Goal: Register for event/course

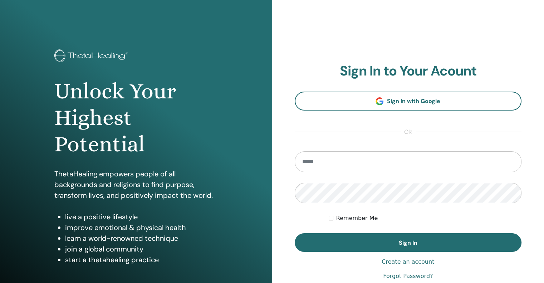
scroll to position [13786, 0]
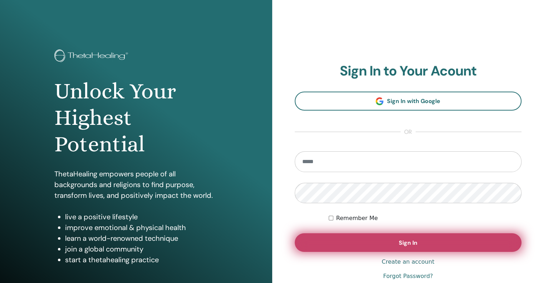
type input "**********"
click at [400, 242] on span "Sign In" at bounding box center [408, 243] width 19 height 8
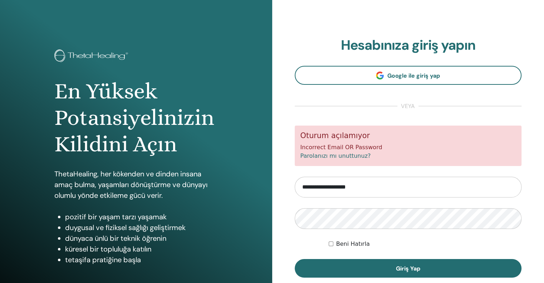
scroll to position [13786, 0]
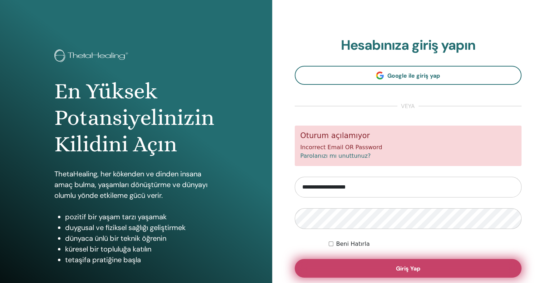
click at [401, 266] on span "Giriş Yap" at bounding box center [408, 269] width 24 height 8
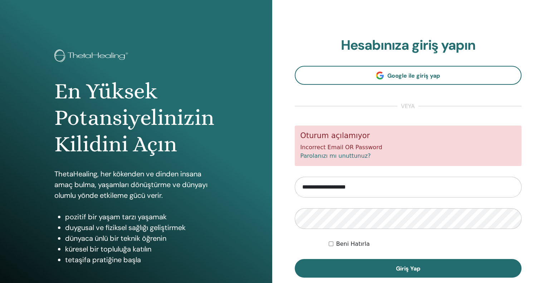
scroll to position [13786, 0]
click at [348, 155] on link "Parolanızı mı unuttunuz?" at bounding box center [335, 155] width 70 height 7
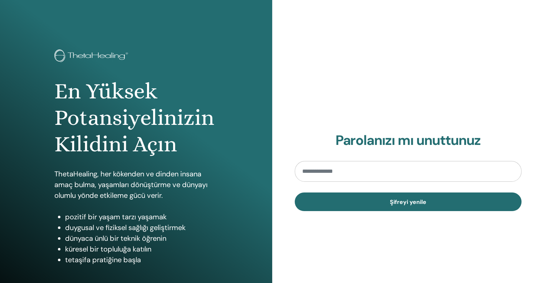
scroll to position [13786, 0]
type input "**********"
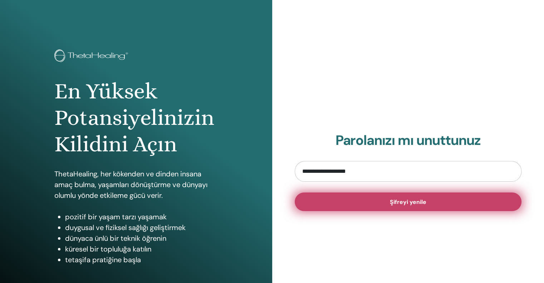
click at [403, 201] on span "Şifreyi yenile" at bounding box center [408, 202] width 36 height 8
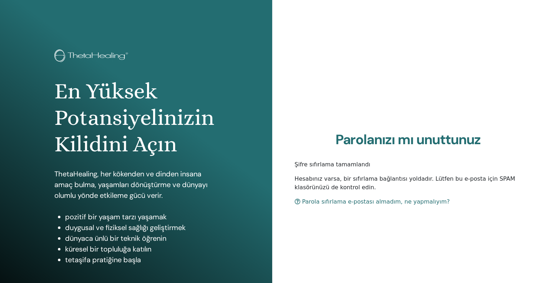
scroll to position [13786, 0]
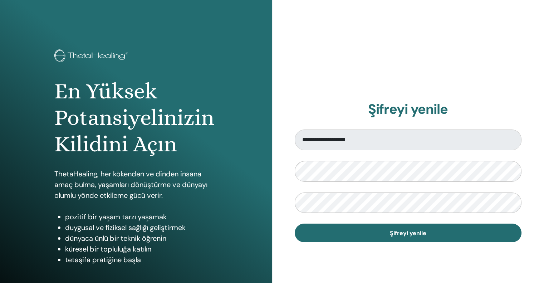
scroll to position [13786, 0]
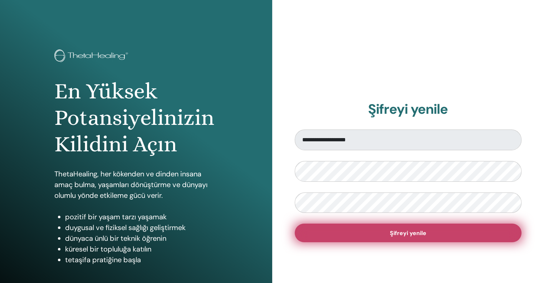
click at [396, 232] on span "Şifreyi yenile" at bounding box center [408, 233] width 36 height 8
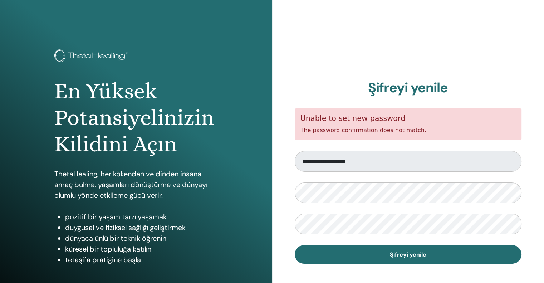
scroll to position [13786, 0]
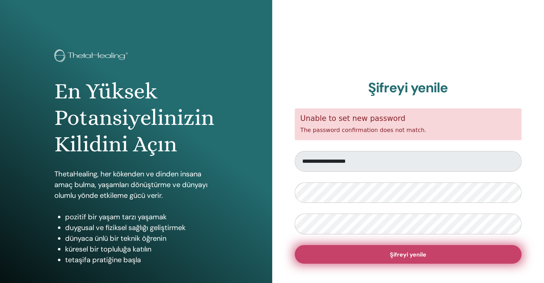
click at [399, 253] on span "Şifreyi yenile" at bounding box center [408, 255] width 36 height 8
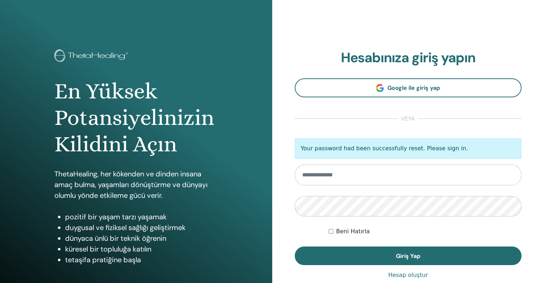
scroll to position [13786, 0]
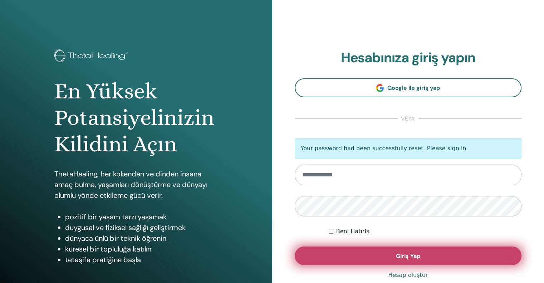
type input "**********"
click at [397, 254] on span "Giriş Yap" at bounding box center [408, 256] width 24 height 8
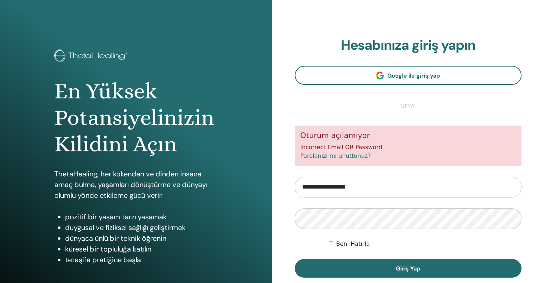
scroll to position [13786, 0]
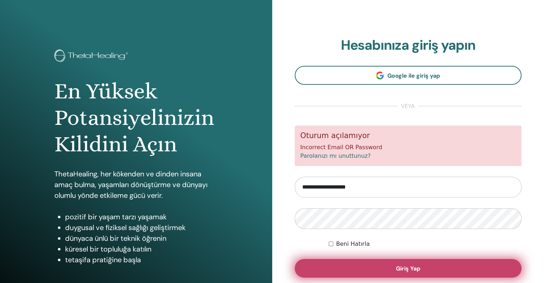
click at [406, 266] on span "Giriş Yap" at bounding box center [408, 269] width 24 height 8
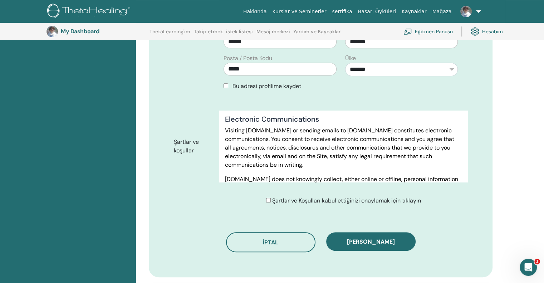
scroll to position [296, 0]
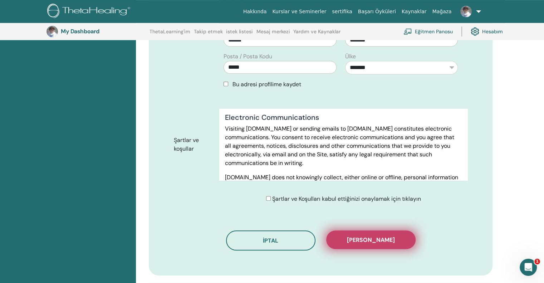
click at [360, 241] on span "Kaydı onayla" at bounding box center [371, 240] width 48 height 8
